Goal: Information Seeking & Learning: Check status

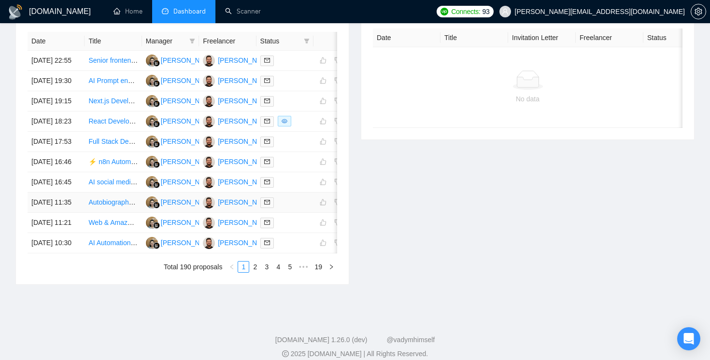
scroll to position [0, 28]
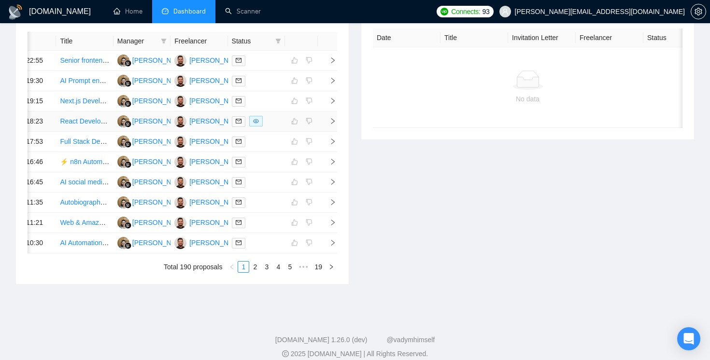
click at [334, 124] on icon "right" at bounding box center [332, 121] width 3 height 6
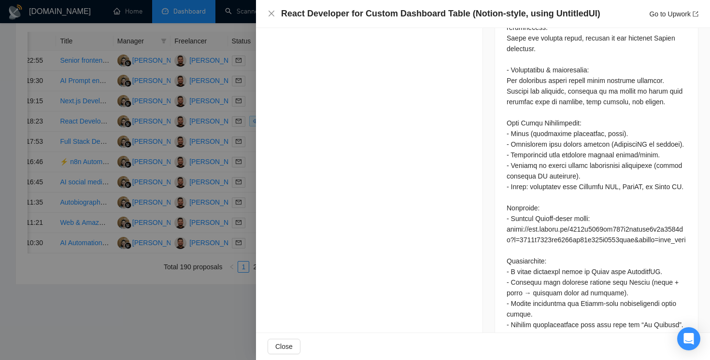
scroll to position [947, 0]
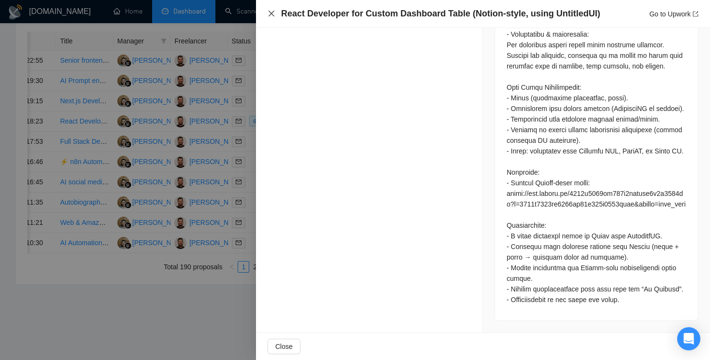
click at [270, 14] on icon "close" at bounding box center [272, 14] width 8 height 8
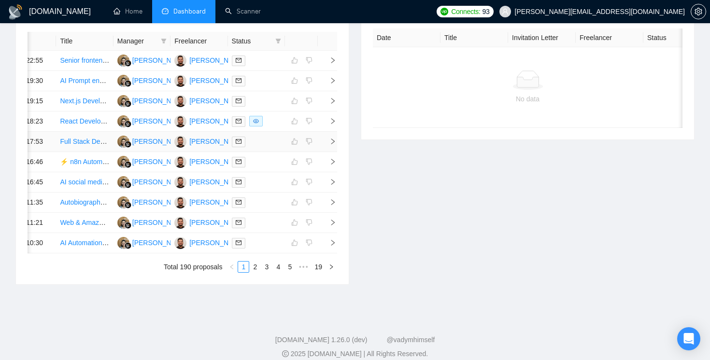
click at [336, 152] on td at bounding box center [327, 142] width 19 height 20
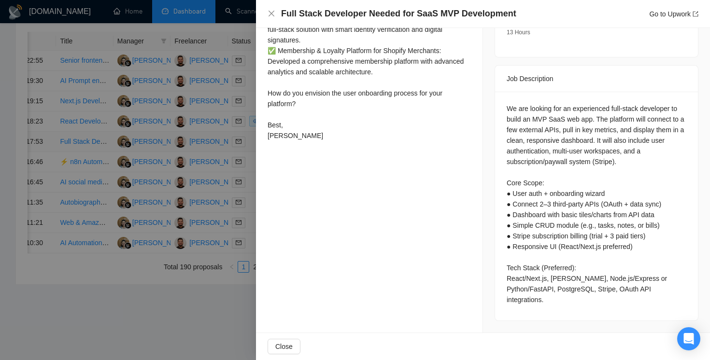
scroll to position [343, 0]
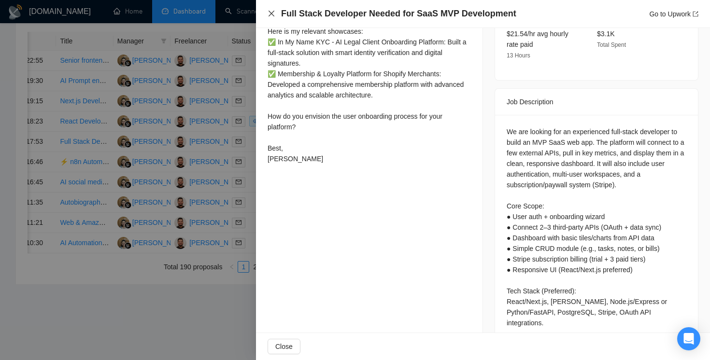
click at [271, 13] on icon "close" at bounding box center [272, 14] width 6 height 6
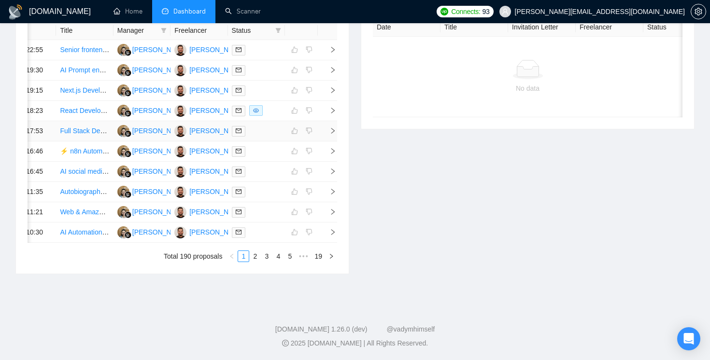
scroll to position [520, 0]
click at [257, 251] on link "2" at bounding box center [255, 256] width 11 height 11
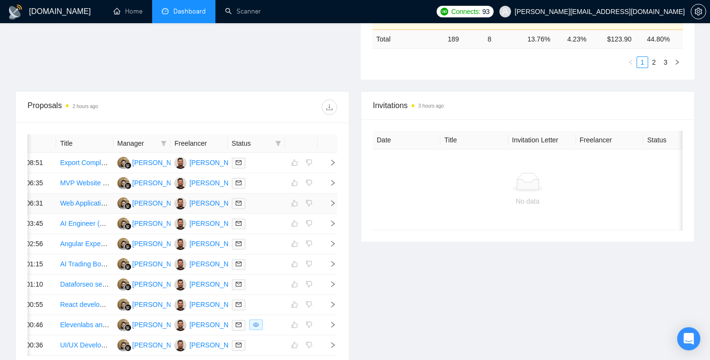
scroll to position [272, 0]
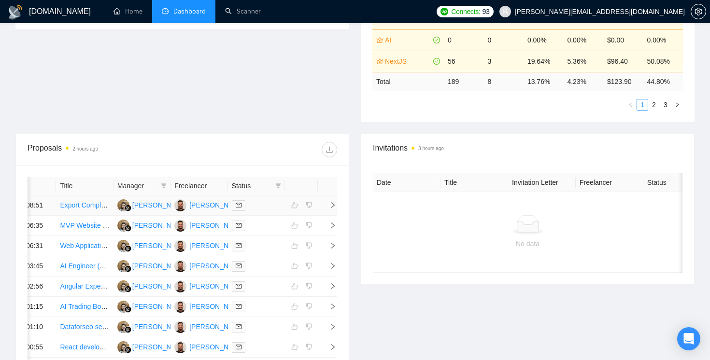
click at [332, 209] on icon "right" at bounding box center [332, 205] width 7 height 7
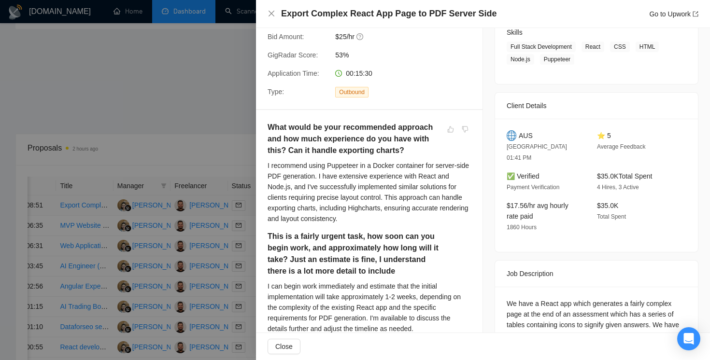
scroll to position [240, 0]
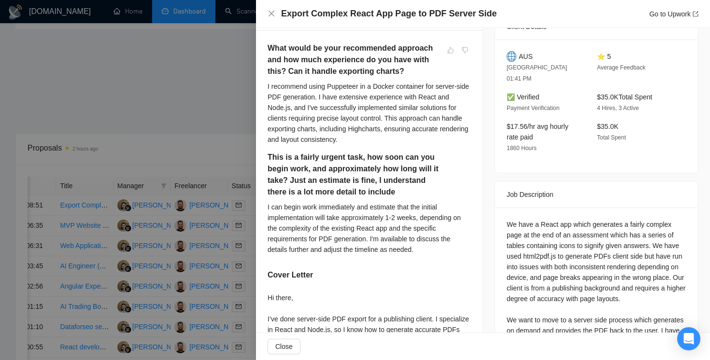
click at [229, 86] on div at bounding box center [355, 180] width 710 height 360
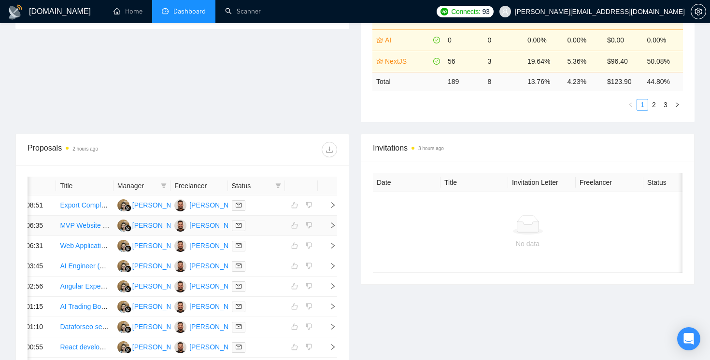
click at [331, 236] on td at bounding box center [327, 226] width 19 height 20
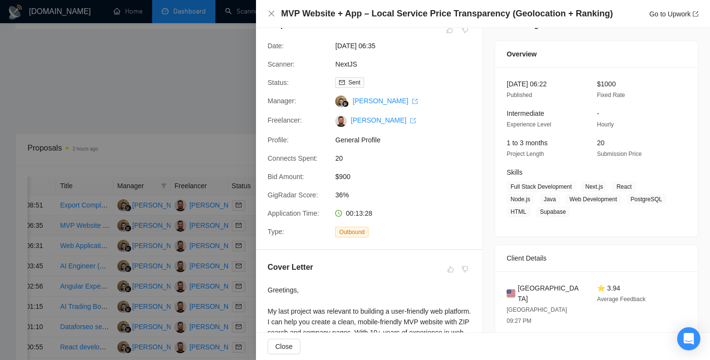
scroll to position [0, 0]
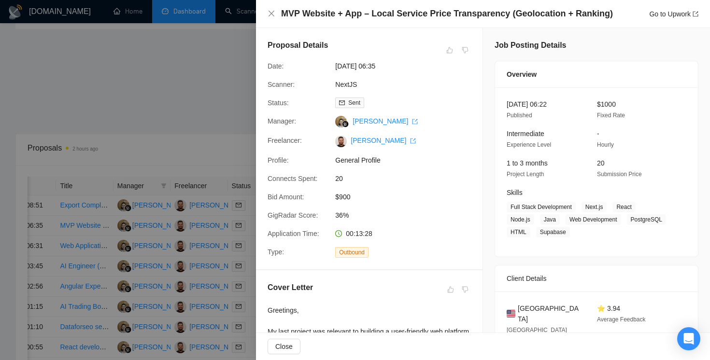
click at [221, 140] on div at bounding box center [355, 180] width 710 height 360
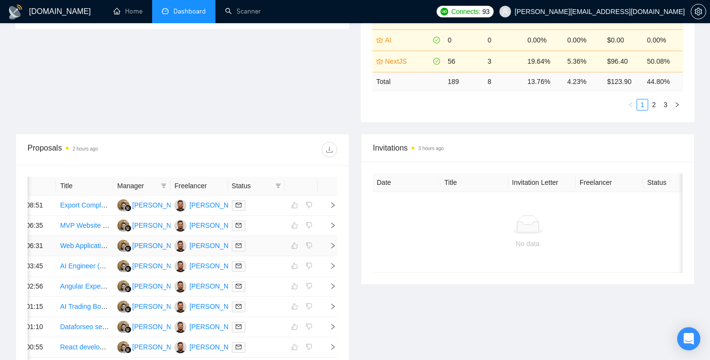
click at [332, 256] on td at bounding box center [327, 246] width 19 height 20
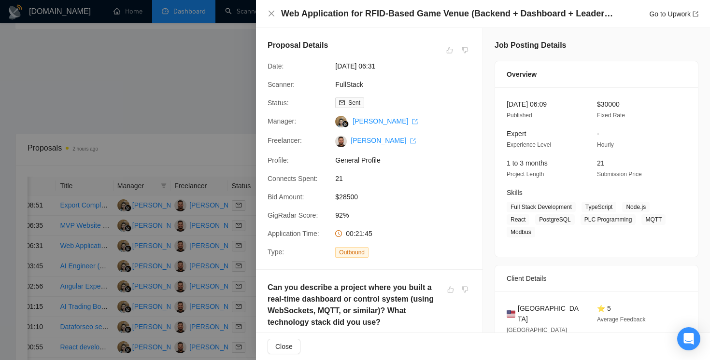
click at [252, 196] on div at bounding box center [355, 180] width 710 height 360
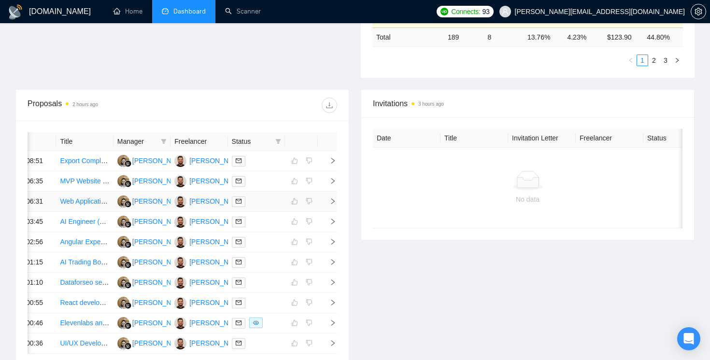
scroll to position [332, 0]
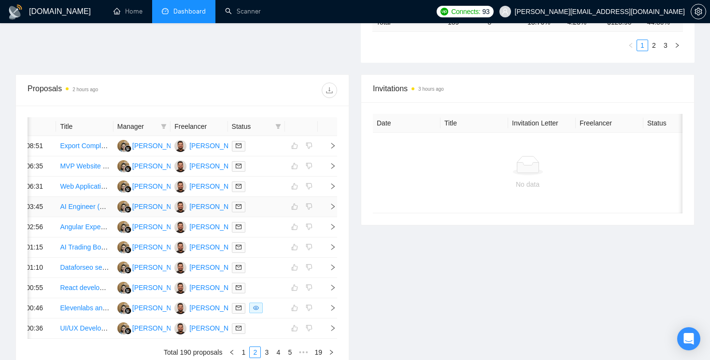
click at [334, 210] on icon "right" at bounding box center [332, 206] width 7 height 7
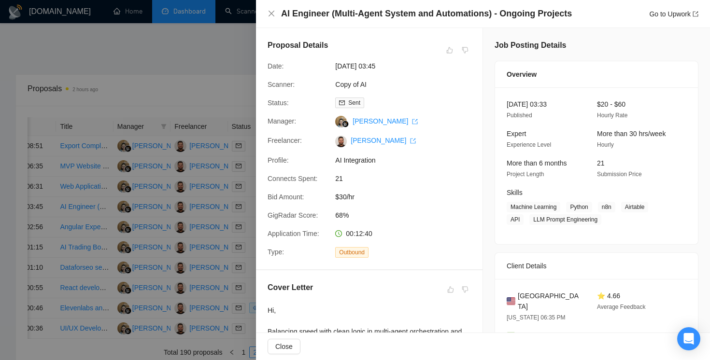
click at [264, 212] on div "GigRadar Score:" at bounding box center [298, 215] width 68 height 11
click at [237, 170] on div at bounding box center [355, 180] width 710 height 360
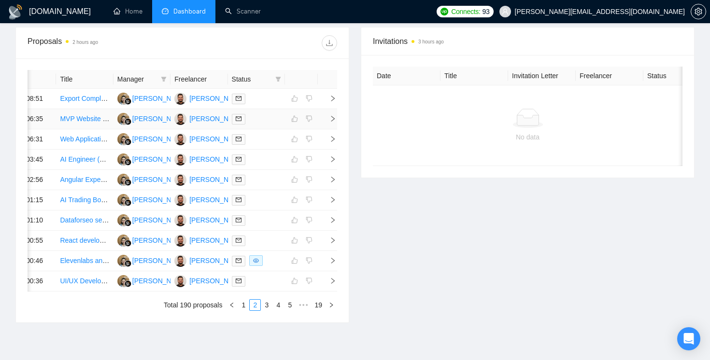
scroll to position [387, 0]
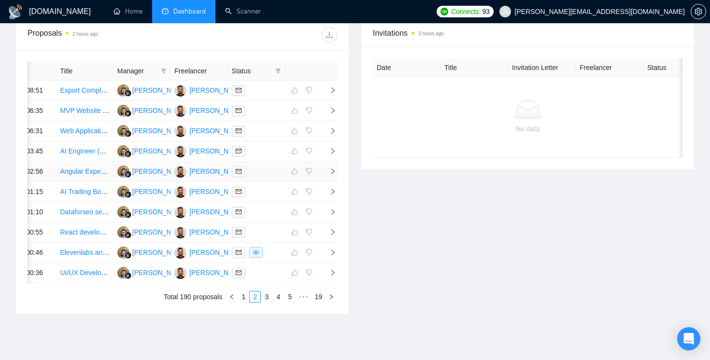
click at [327, 175] on span "right" at bounding box center [329, 171] width 14 height 7
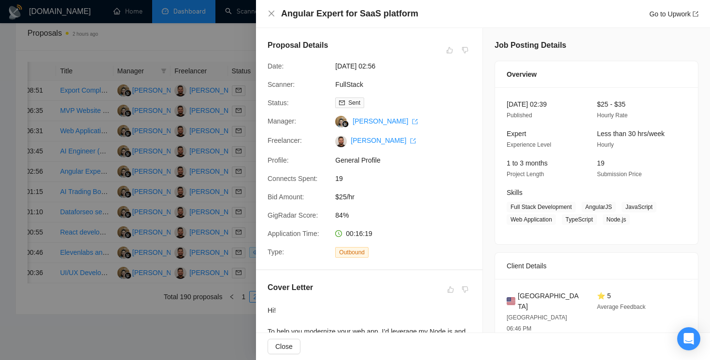
click at [247, 199] on div at bounding box center [355, 180] width 710 height 360
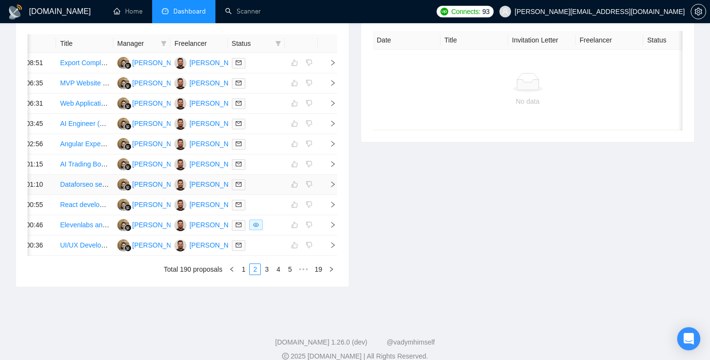
scroll to position [420, 0]
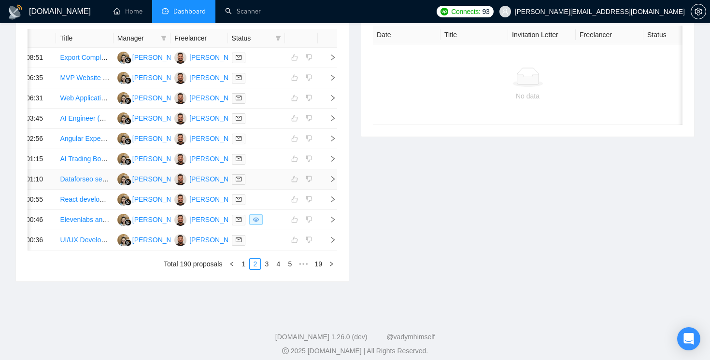
click at [333, 183] on icon "right" at bounding box center [332, 179] width 7 height 7
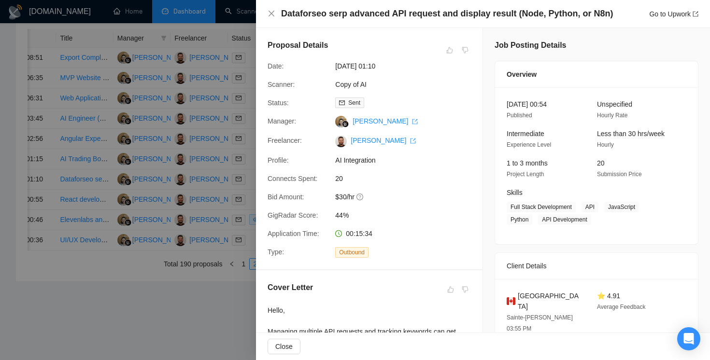
click at [247, 227] on div at bounding box center [355, 180] width 710 height 360
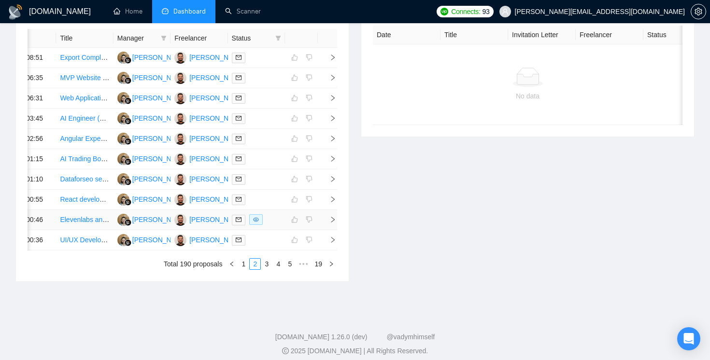
click at [330, 223] on icon "right" at bounding box center [332, 219] width 7 height 7
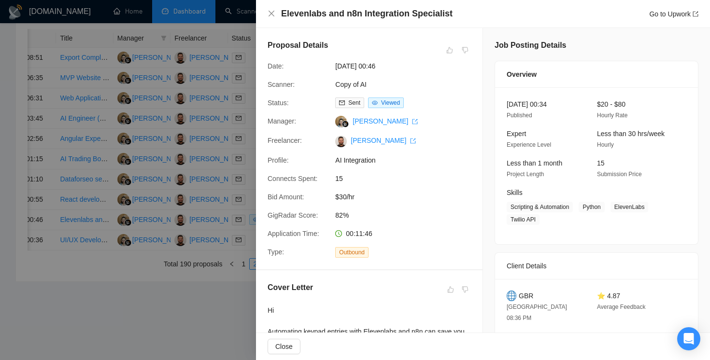
click at [223, 240] on div at bounding box center [355, 180] width 710 height 360
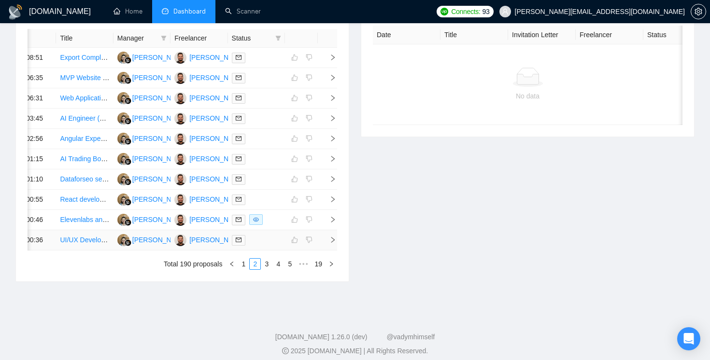
click at [332, 243] on icon "right" at bounding box center [332, 240] width 7 height 7
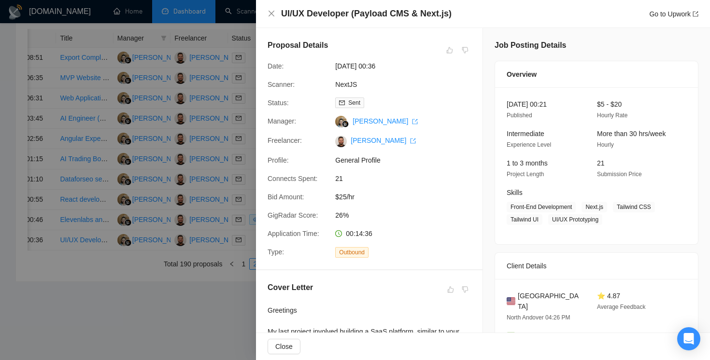
click at [218, 248] on div at bounding box center [355, 180] width 710 height 360
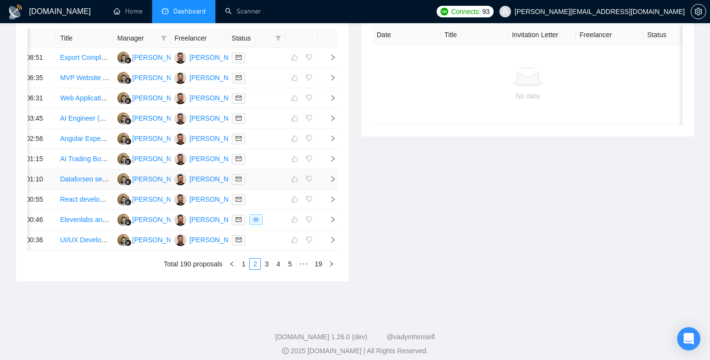
scroll to position [520, 0]
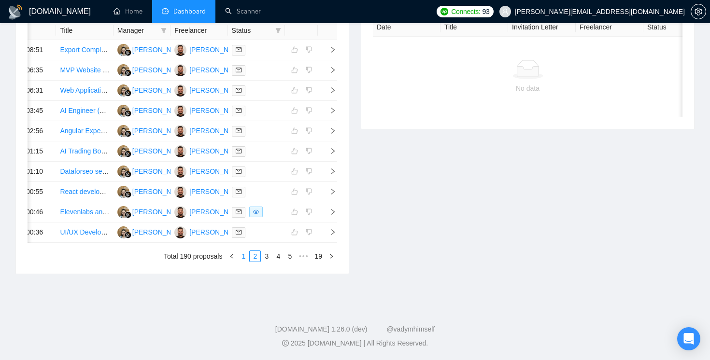
click at [242, 256] on link "1" at bounding box center [243, 256] width 11 height 11
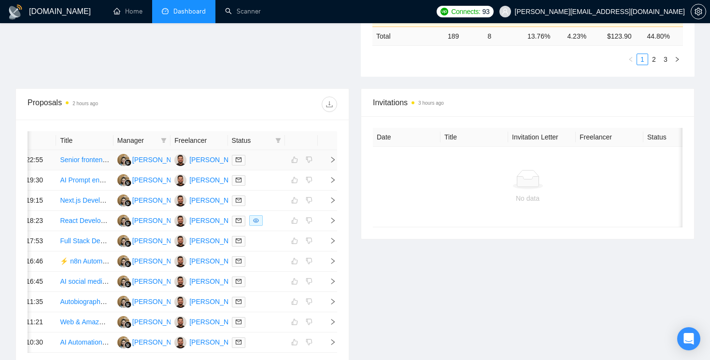
scroll to position [305, 0]
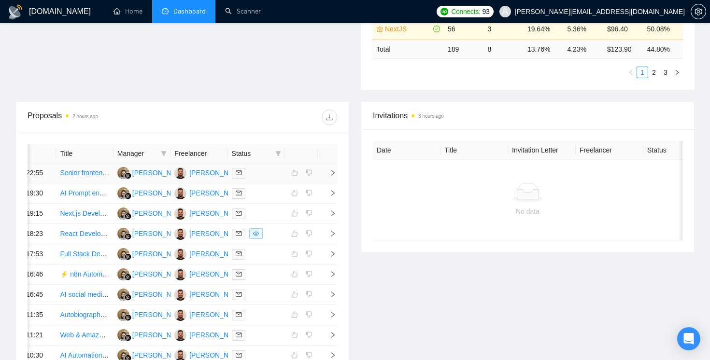
click at [332, 173] on td at bounding box center [327, 173] width 19 height 20
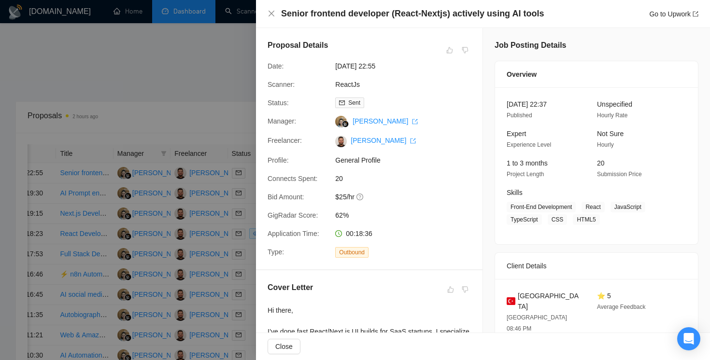
click at [259, 138] on div "Proposal Details Date: [DATE] 22:55 Scanner: ReactJs Status: Sent Manager: [PER…" at bounding box center [369, 148] width 226 height 241
click at [247, 72] on div at bounding box center [355, 180] width 710 height 360
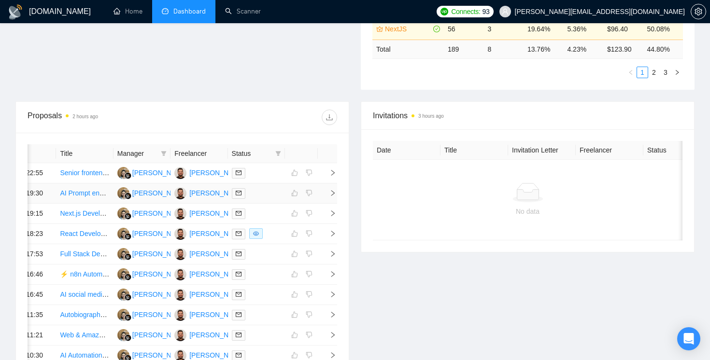
click at [332, 197] on icon "right" at bounding box center [332, 193] width 7 height 7
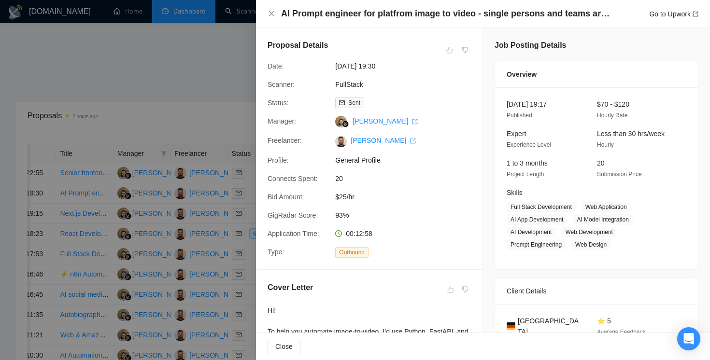
click at [246, 123] on div at bounding box center [355, 180] width 710 height 360
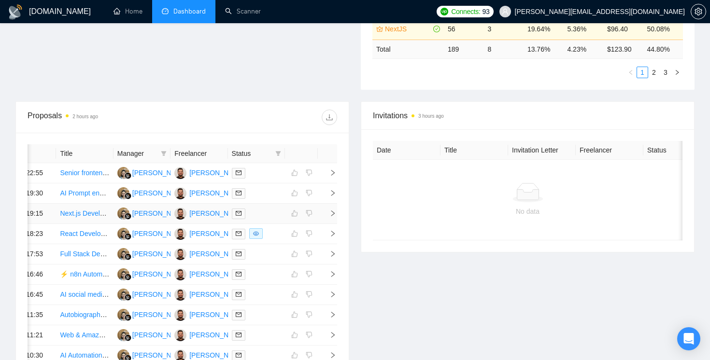
click at [332, 217] on icon "right" at bounding box center [332, 213] width 7 height 7
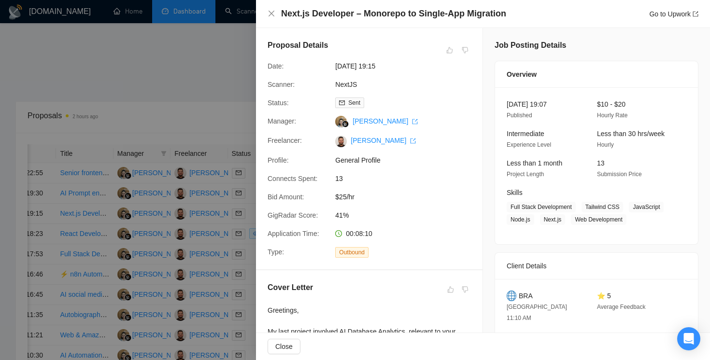
click at [220, 110] on div at bounding box center [355, 180] width 710 height 360
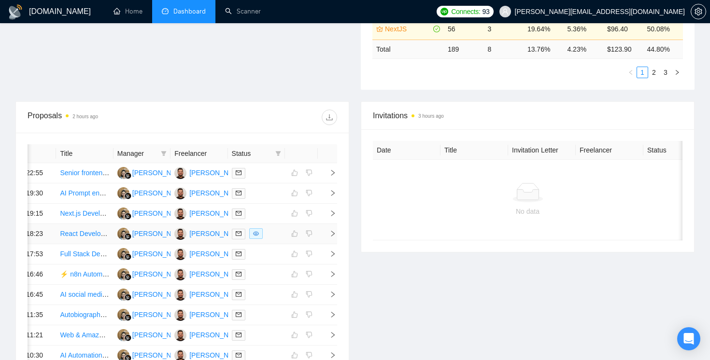
click at [332, 237] on icon "right" at bounding box center [332, 233] width 7 height 7
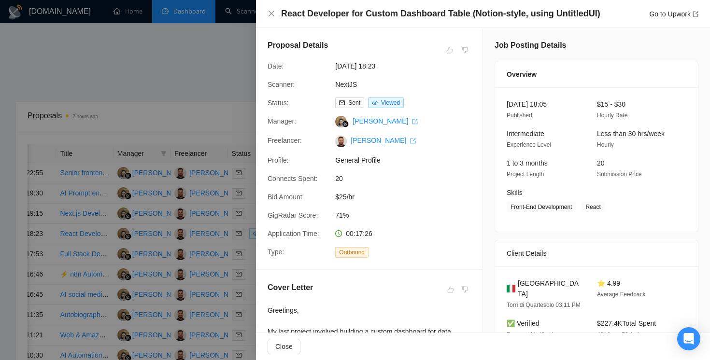
click at [234, 85] on div at bounding box center [355, 180] width 710 height 360
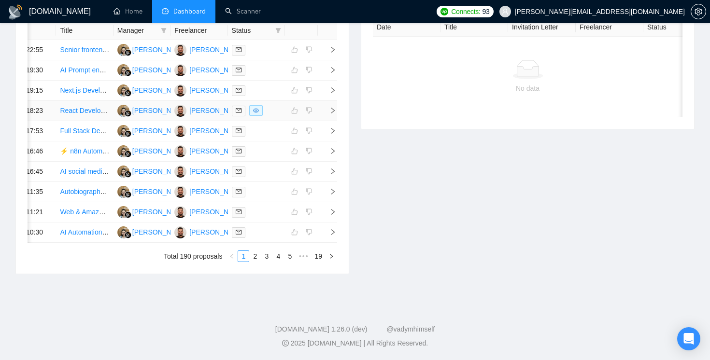
scroll to position [473, 0]
click at [328, 127] on span "right" at bounding box center [329, 130] width 14 height 7
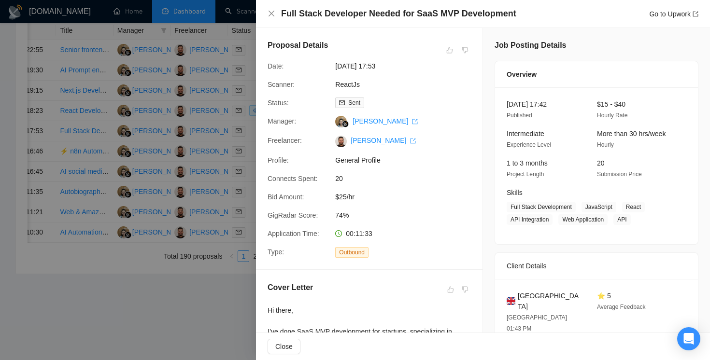
click at [259, 115] on div "Proposal Details Date: [DATE] 17:53 Scanner: ReactJs Status: Sent Manager: [PER…" at bounding box center [369, 148] width 226 height 241
click at [241, 157] on div at bounding box center [355, 180] width 710 height 360
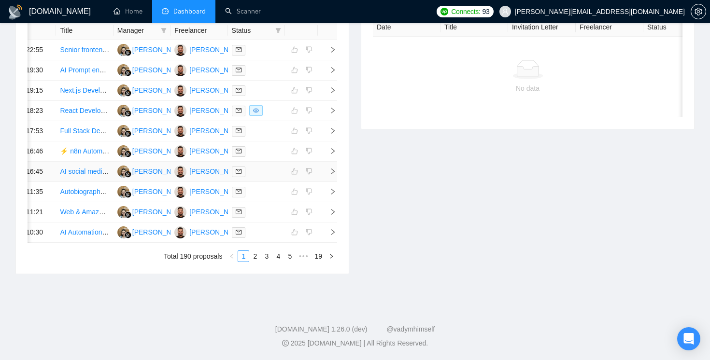
click at [332, 175] on icon "right" at bounding box center [332, 171] width 7 height 7
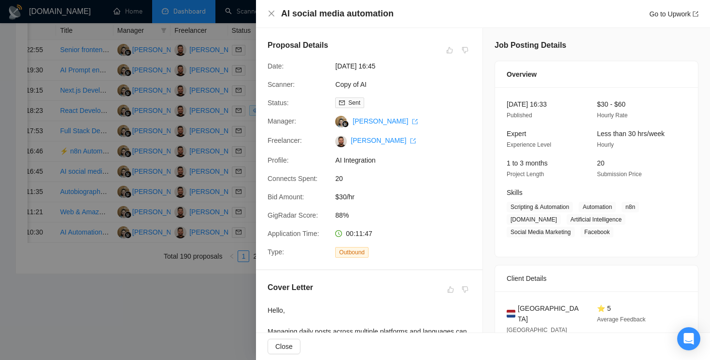
click at [251, 195] on div at bounding box center [355, 180] width 710 height 360
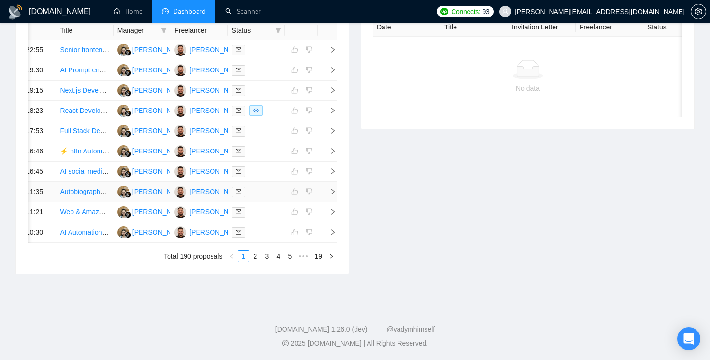
click at [334, 202] on td at bounding box center [327, 192] width 19 height 20
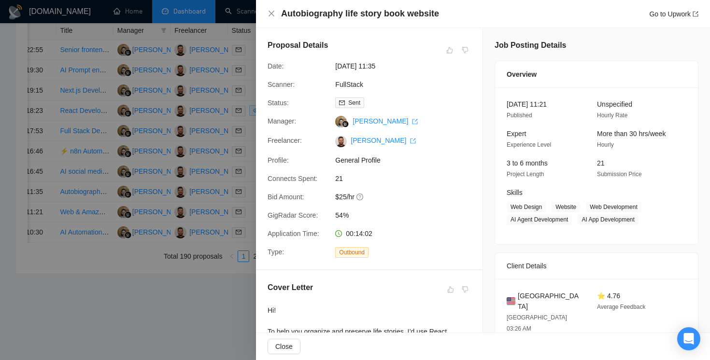
click at [254, 195] on div at bounding box center [355, 180] width 710 height 360
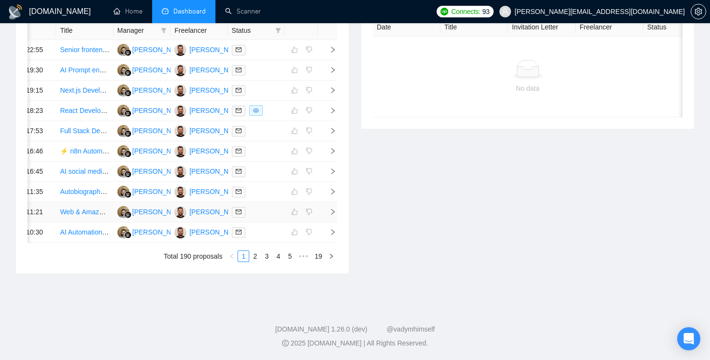
click at [334, 215] on icon "right" at bounding box center [332, 212] width 3 height 6
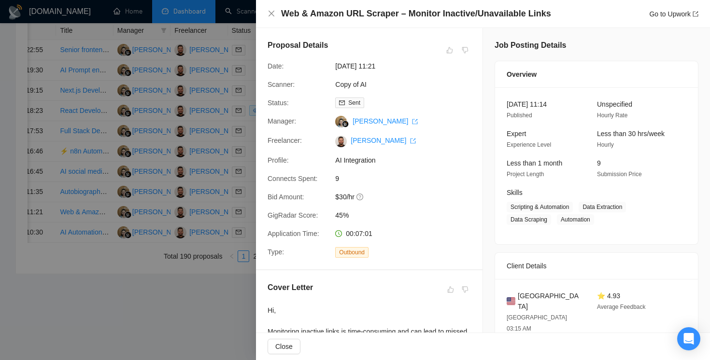
click at [254, 193] on div at bounding box center [355, 180] width 710 height 360
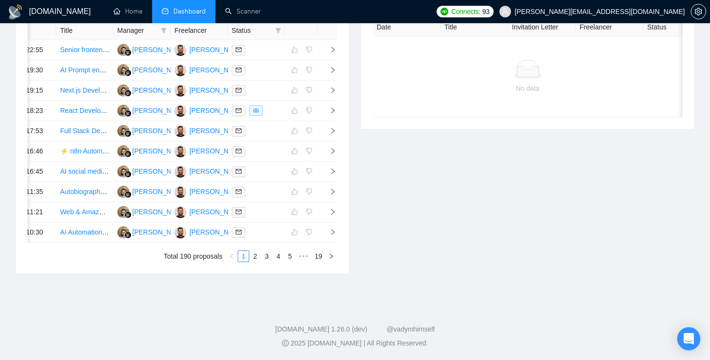
click at [339, 274] on div "Date Title Manager Freelancer Status [DATE] 22:55 Senior frontend developer (Re…" at bounding box center [182, 142] width 333 height 264
click at [331, 236] on icon "right" at bounding box center [332, 232] width 7 height 7
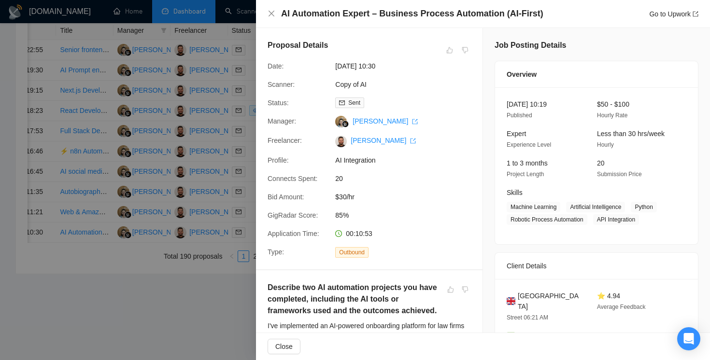
click at [232, 331] on div at bounding box center [355, 180] width 710 height 360
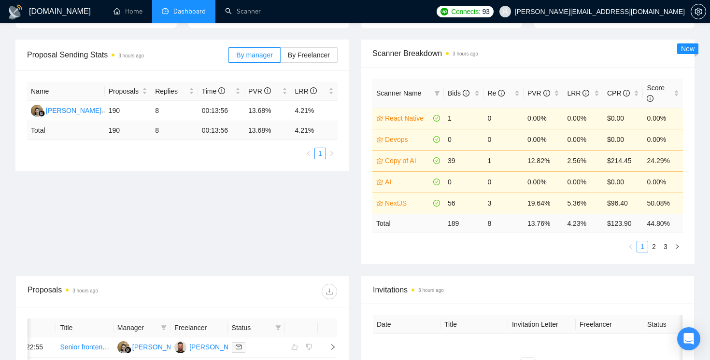
scroll to position [0, 0]
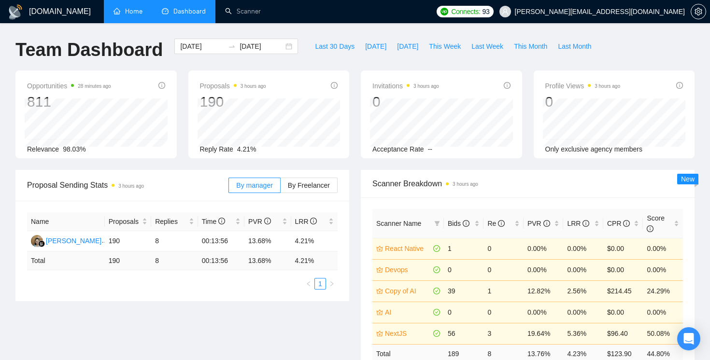
click at [136, 11] on link "Home" at bounding box center [127, 11] width 29 height 8
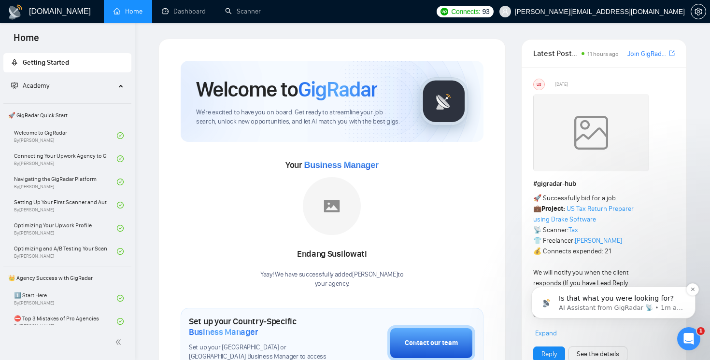
click at [638, 310] on p "AI Assistant from GigRadar 📡 • 1m ago" at bounding box center [621, 308] width 125 height 9
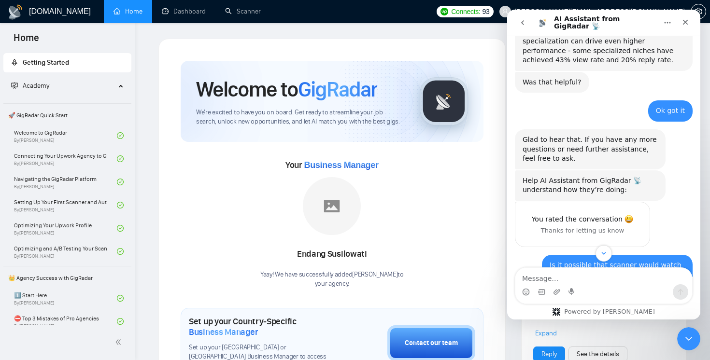
scroll to position [5683, 0]
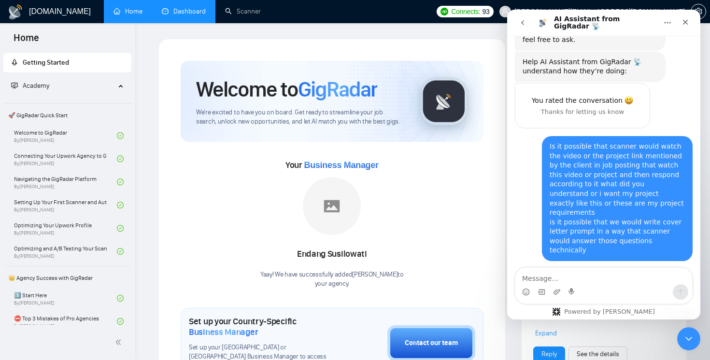
click at [193, 15] on link "Dashboard" at bounding box center [184, 11] width 44 height 8
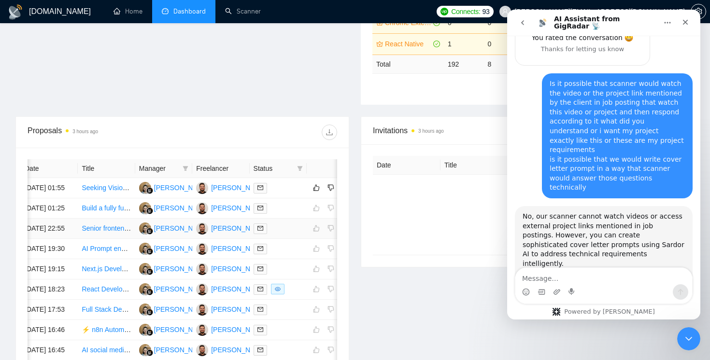
scroll to position [0, 28]
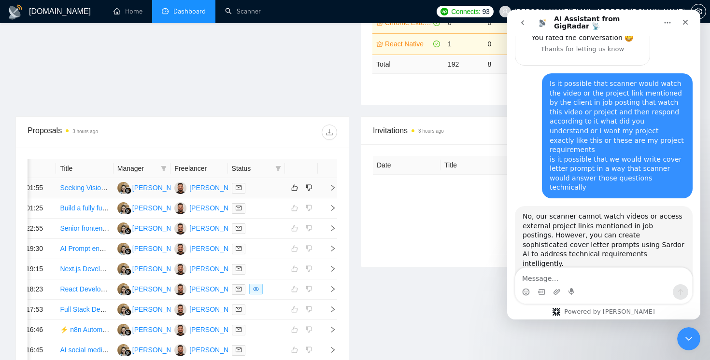
click at [332, 191] on icon "right" at bounding box center [332, 187] width 7 height 7
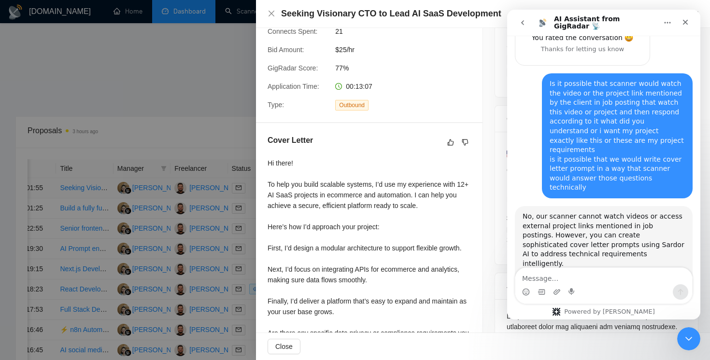
scroll to position [150, 0]
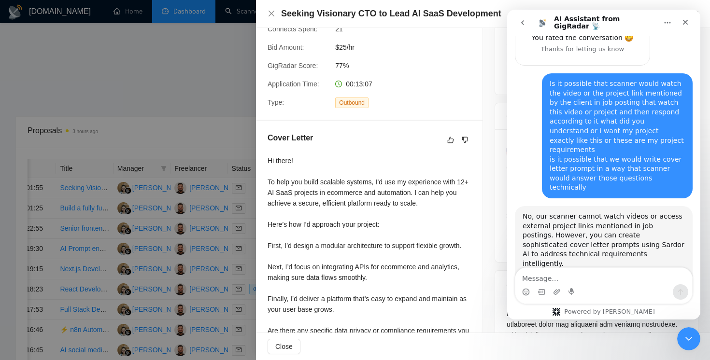
click at [522, 23] on icon "go back" at bounding box center [522, 22] width 3 height 5
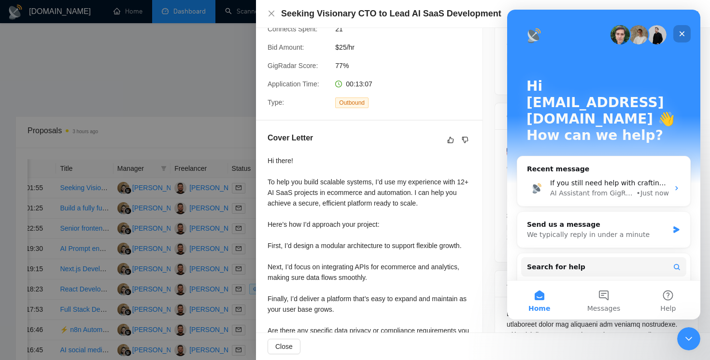
click at [681, 35] on icon "Close" at bounding box center [682, 34] width 8 height 8
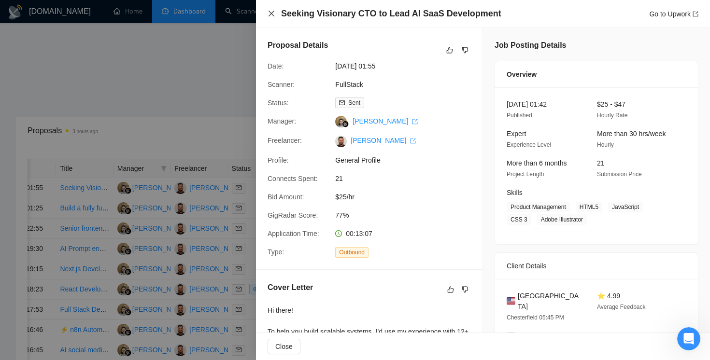
click at [273, 16] on icon "close" at bounding box center [272, 14] width 8 height 8
